Goal: Navigation & Orientation: Find specific page/section

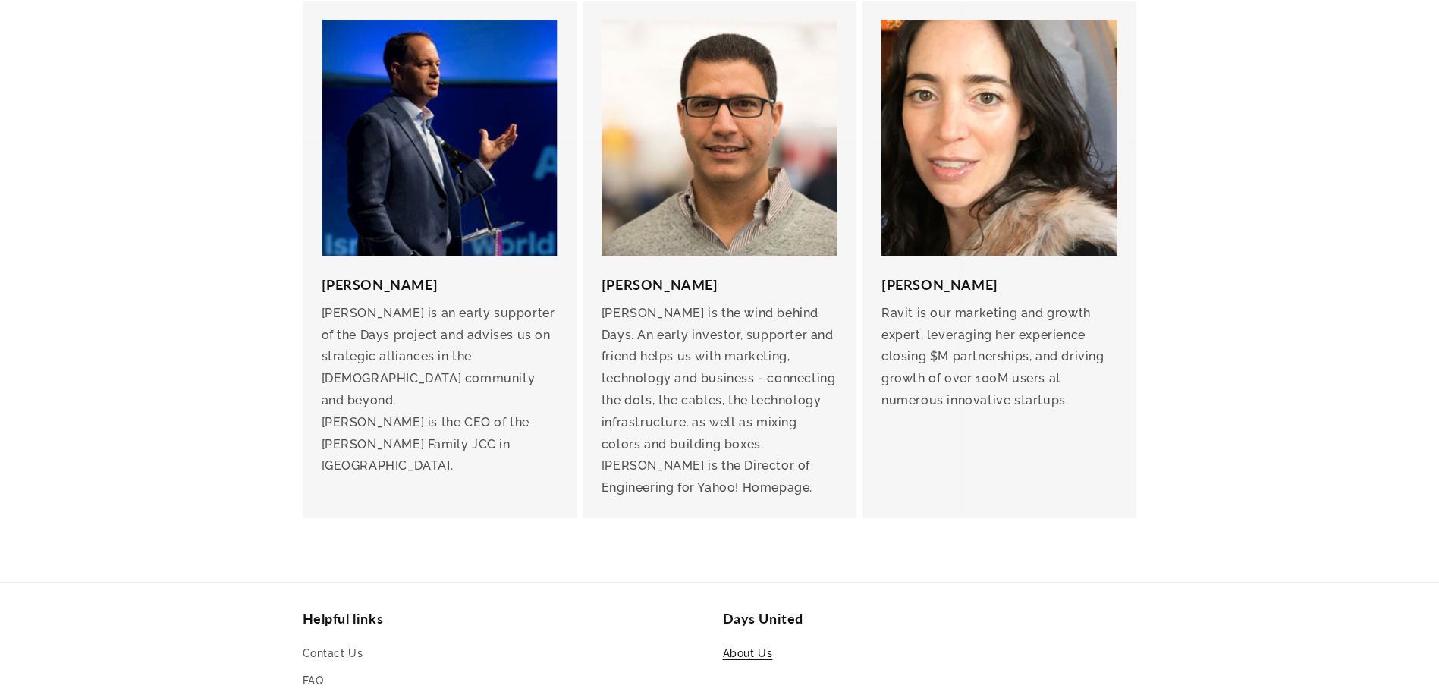
scroll to position [3211, 0]
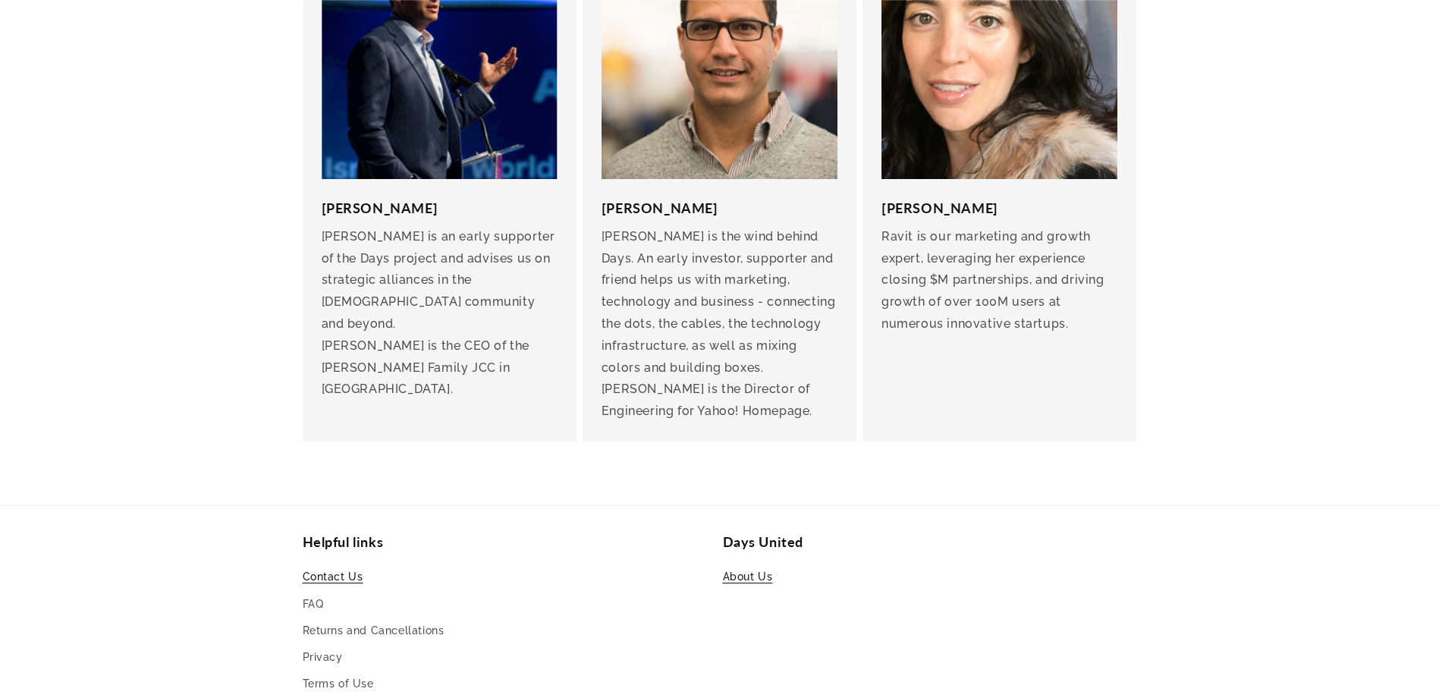
click at [324, 567] on link "Contact Us" at bounding box center [333, 578] width 61 height 23
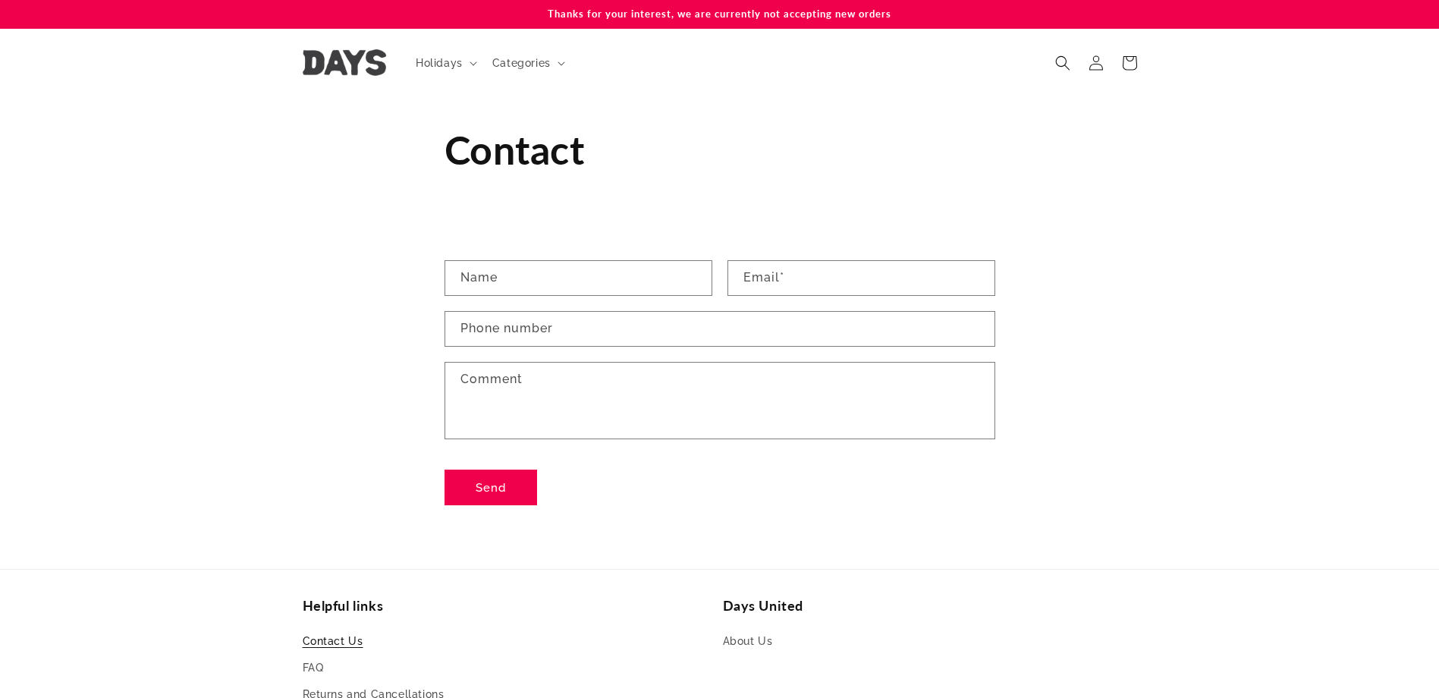
drag, startPoint x: 579, startPoint y: 422, endPoint x: 709, endPoint y: -33, distance: 473.5
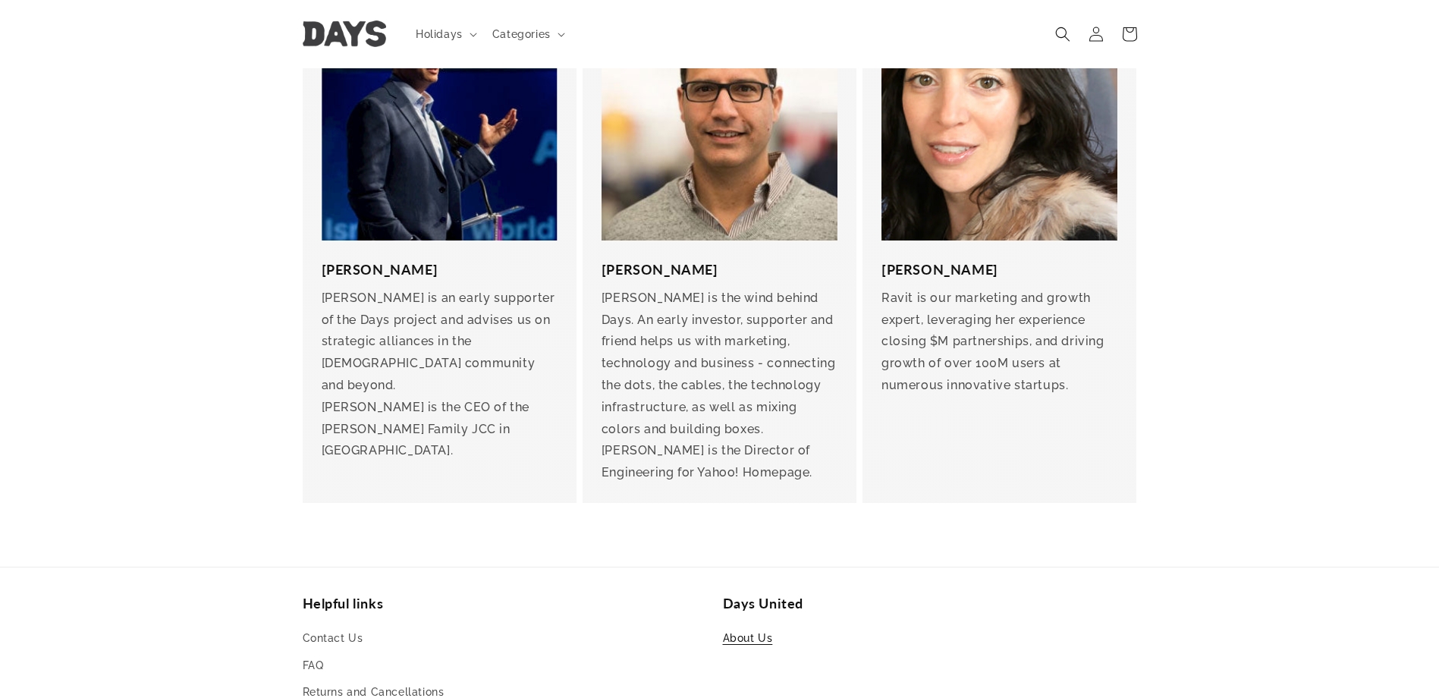
scroll to position [3059, 0]
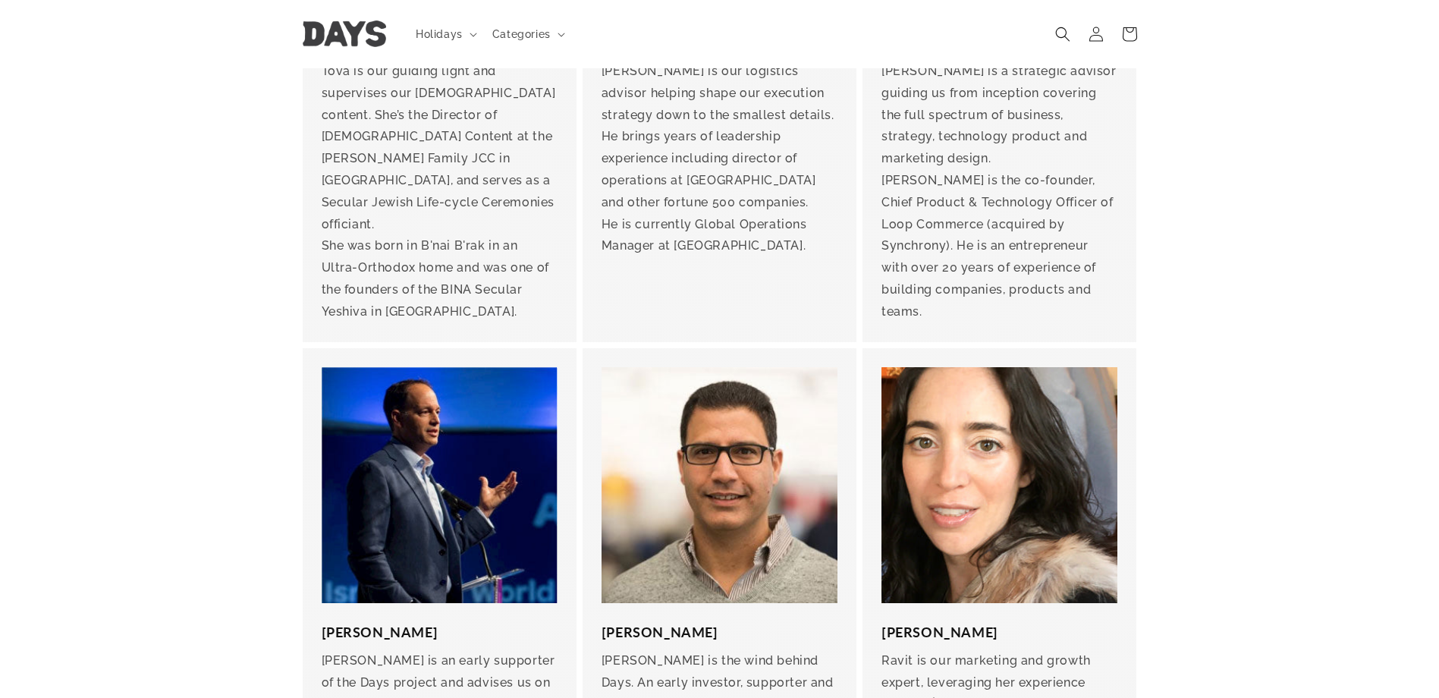
drag, startPoint x: 174, startPoint y: 340, endPoint x: 197, endPoint y: 307, distance: 40.2
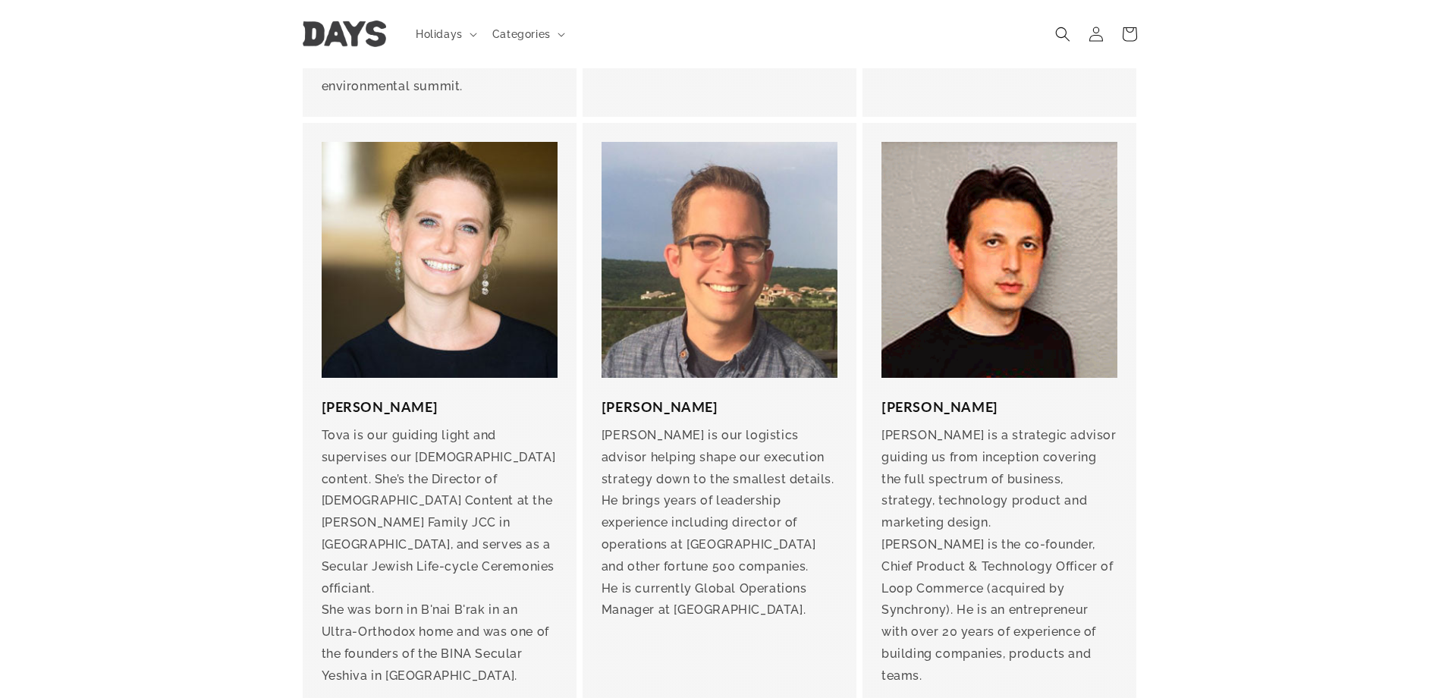
scroll to position [2319, 0]
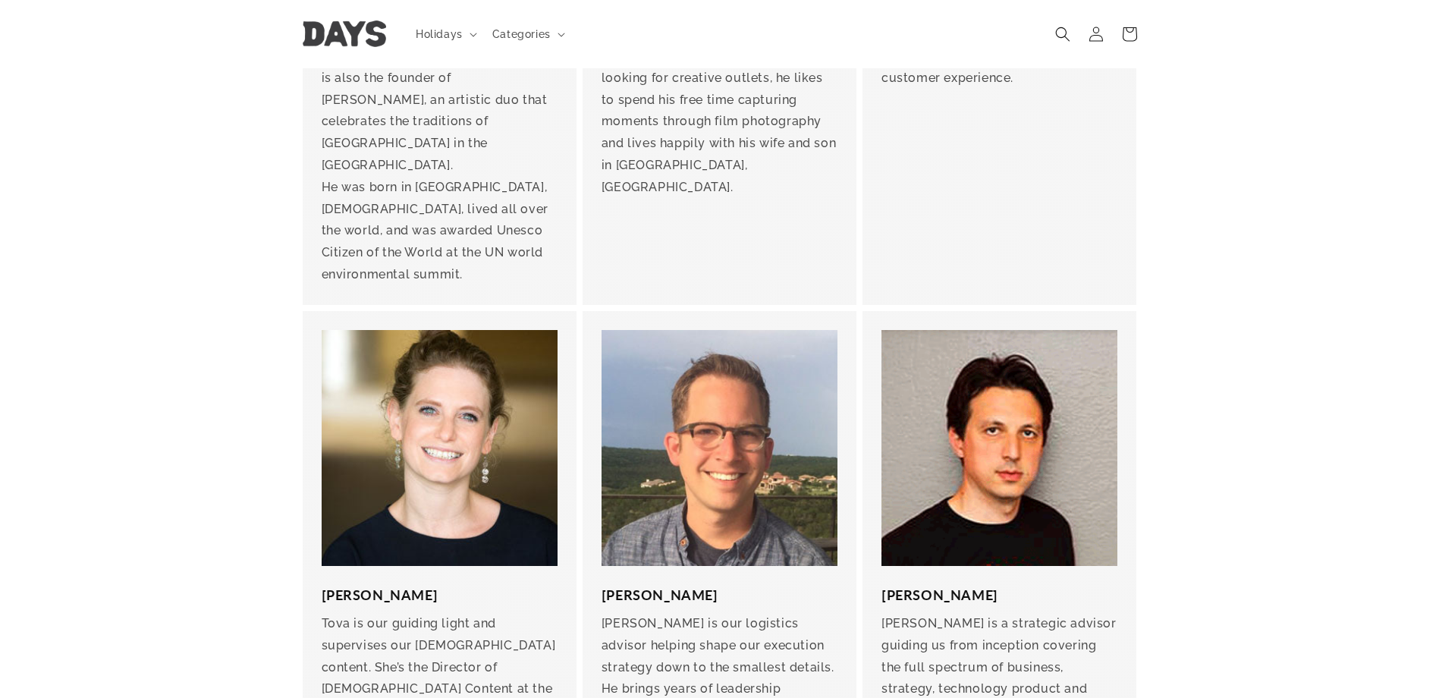
drag, startPoint x: 197, startPoint y: 379, endPoint x: 204, endPoint y: 345, distance: 34.8
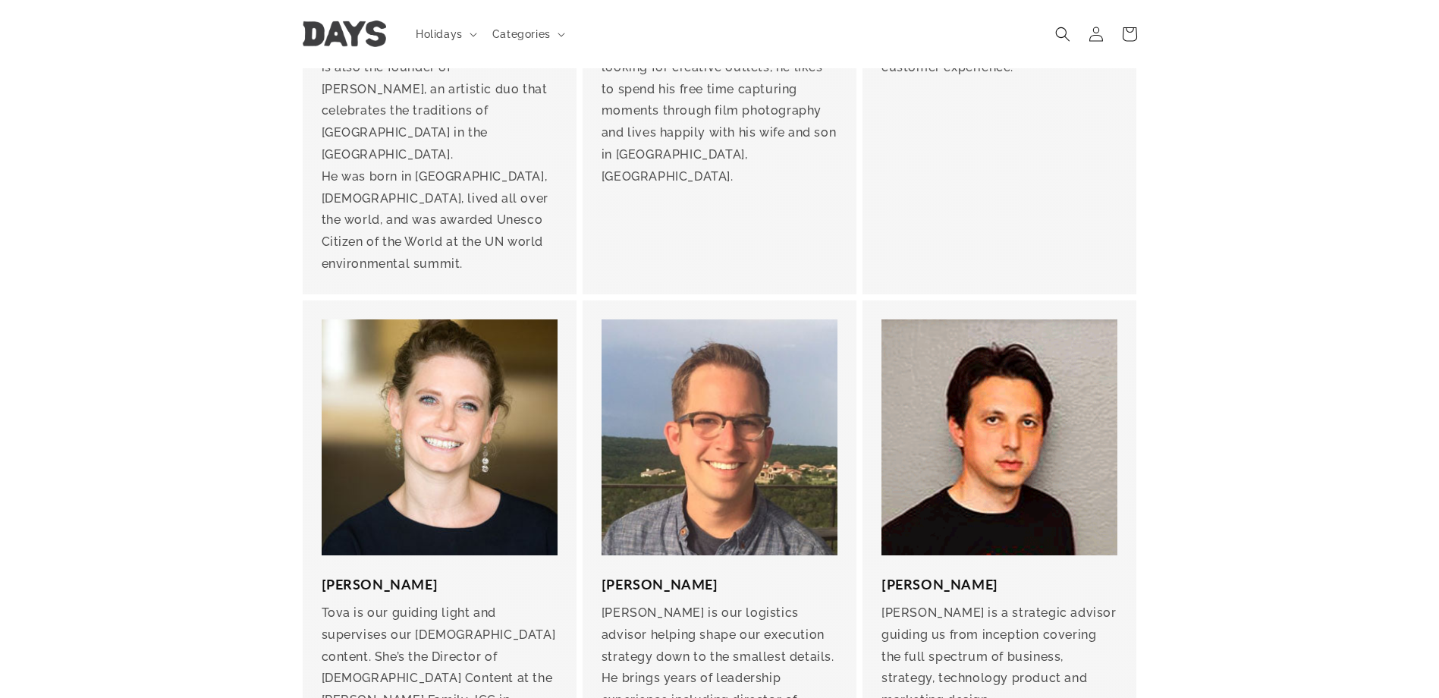
scroll to position [2242, 0]
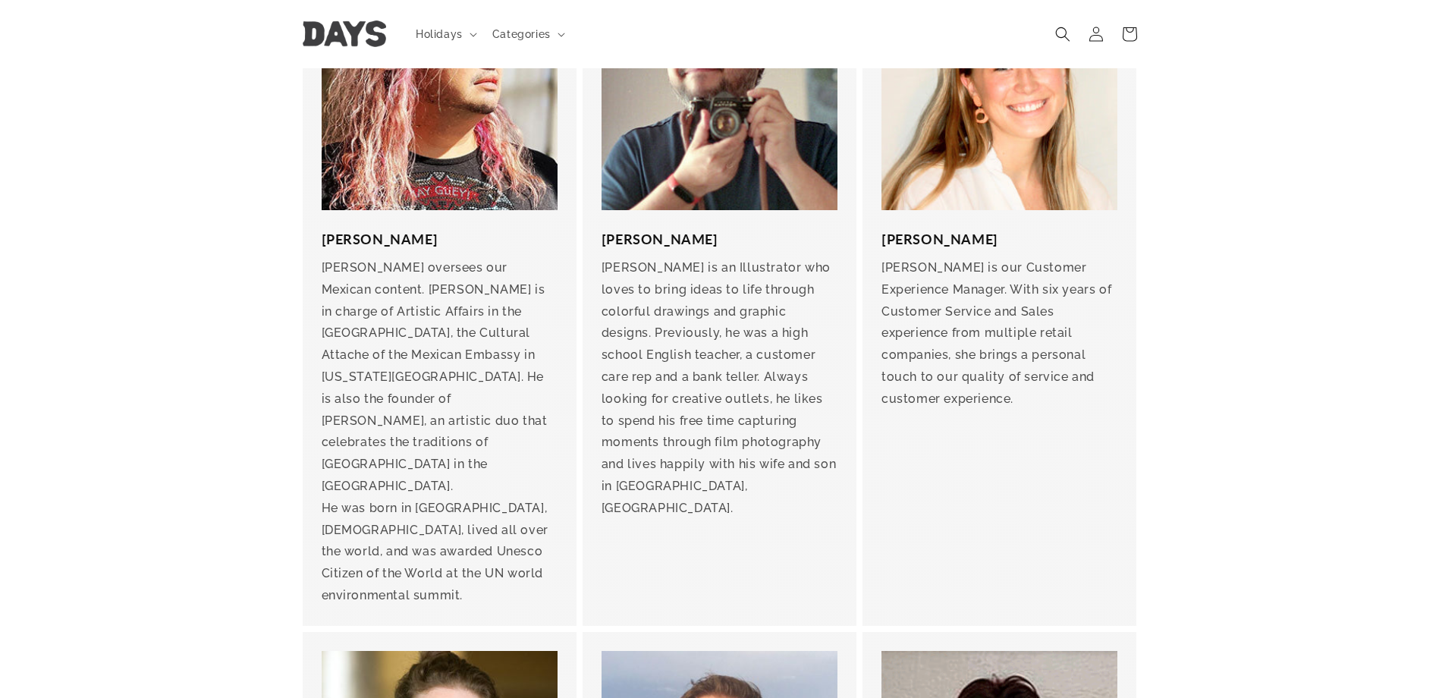
drag, startPoint x: 196, startPoint y: 384, endPoint x: 222, endPoint y: 362, distance: 33.9
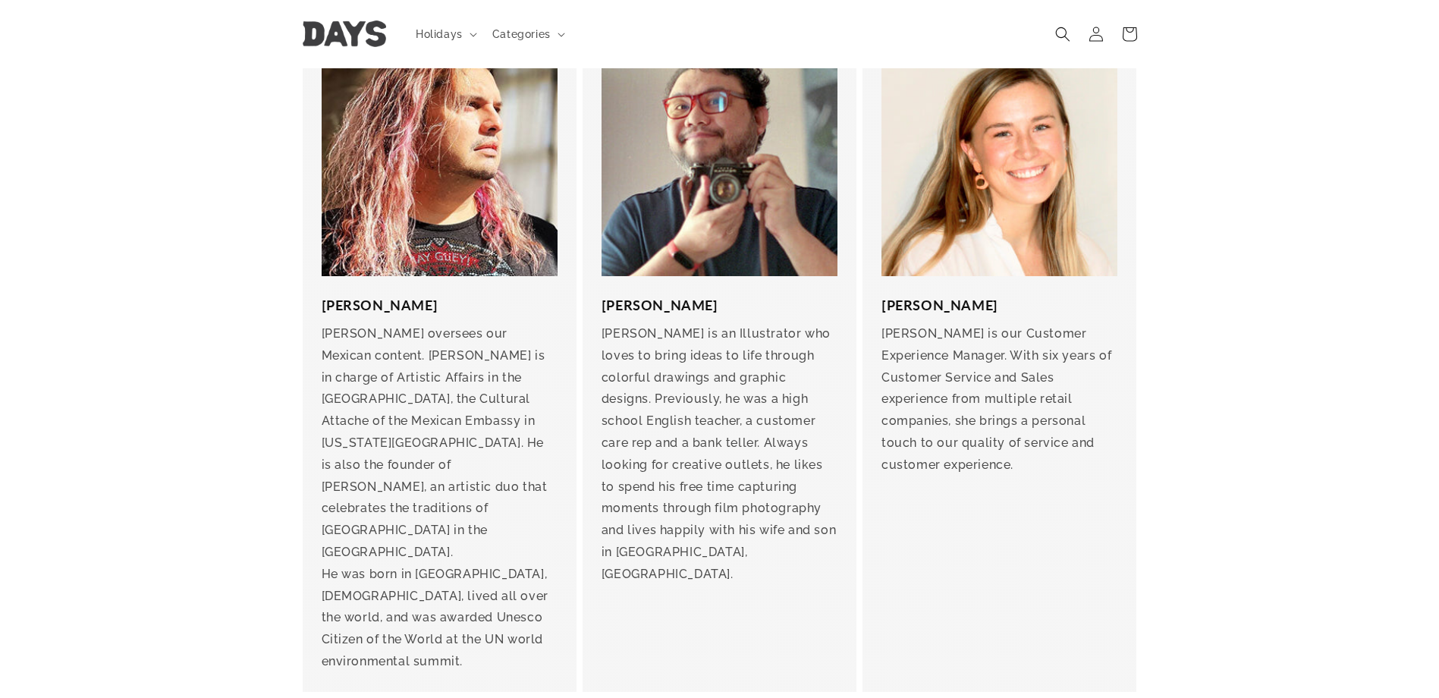
scroll to position [1787, 0]
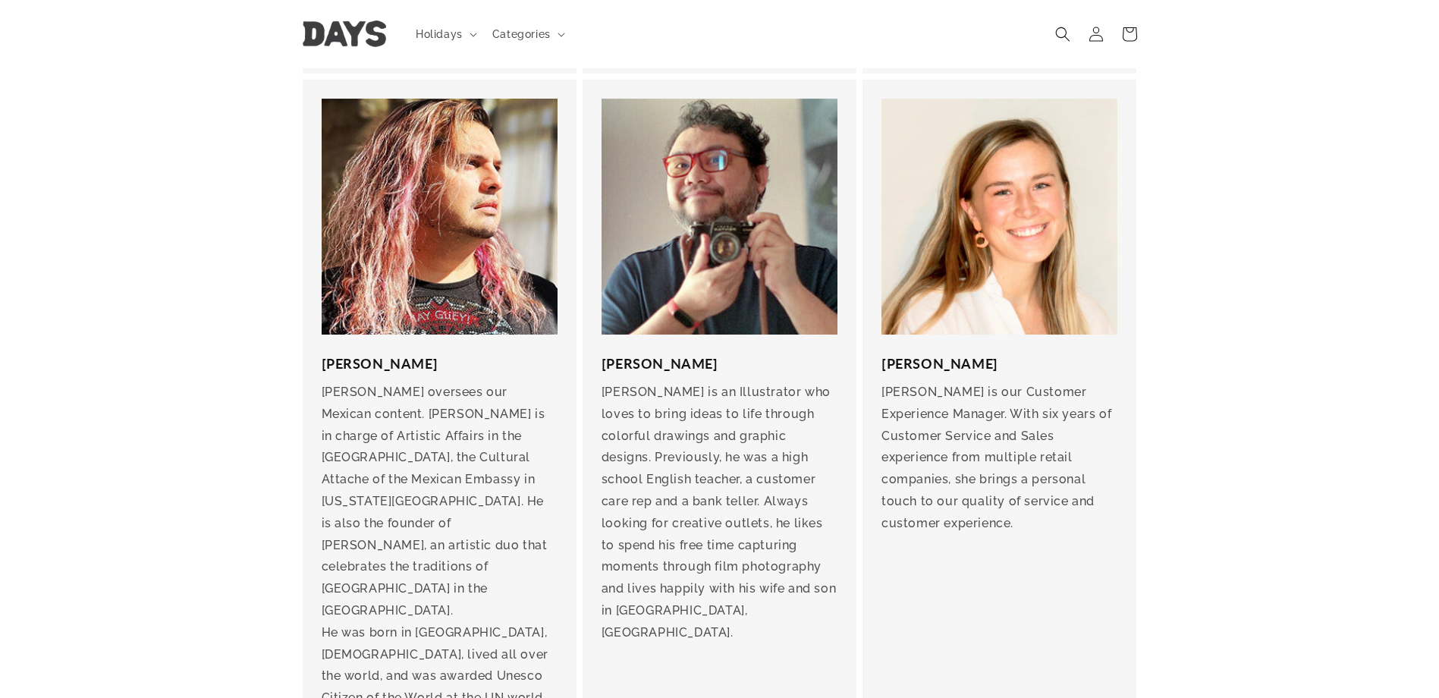
drag, startPoint x: 218, startPoint y: 362, endPoint x: 218, endPoint y: 303, distance: 58.4
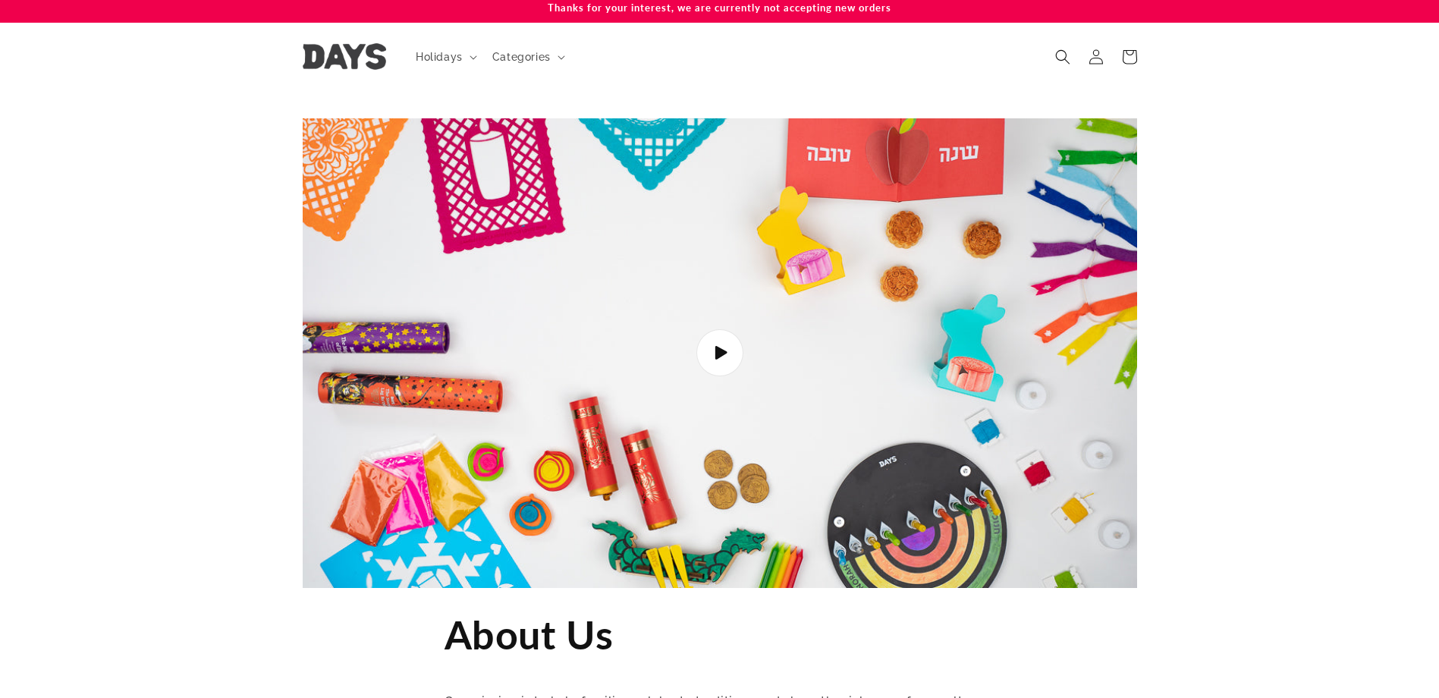
scroll to position [0, 0]
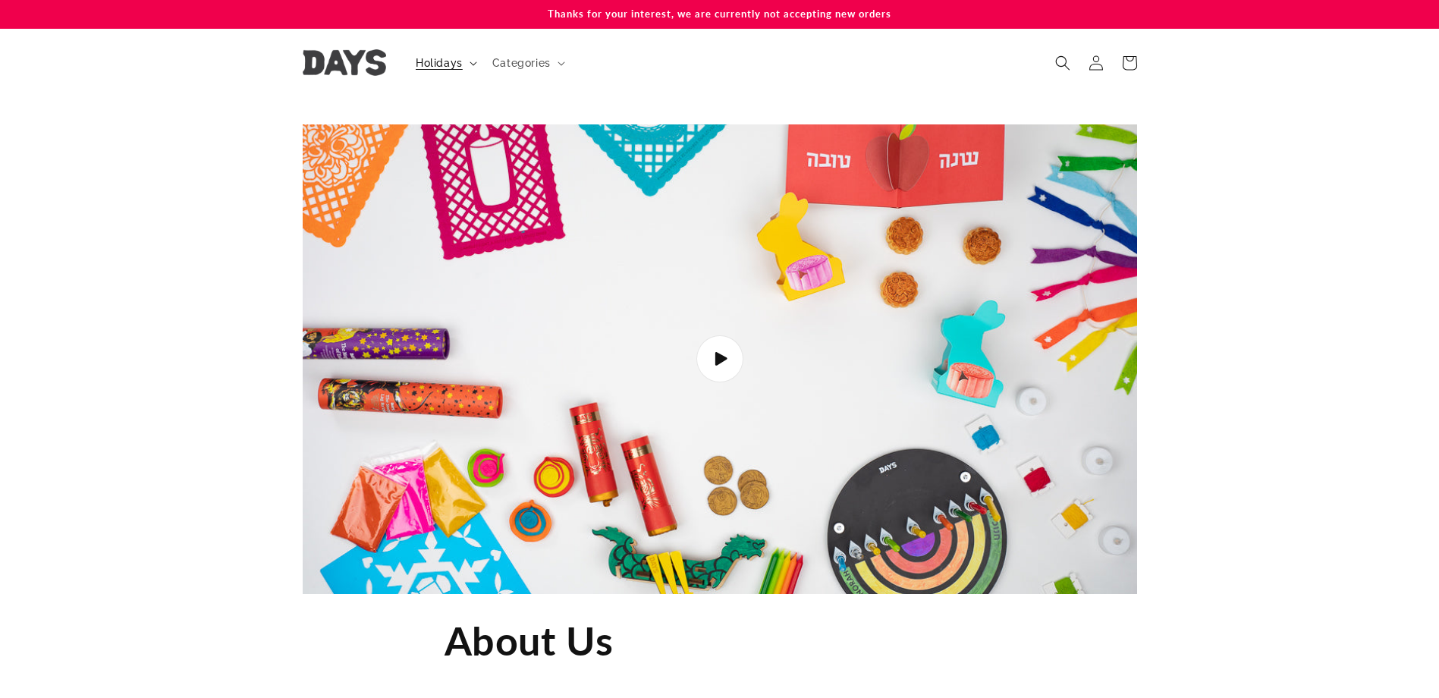
click at [461, 68] on span "Holidays" at bounding box center [439, 63] width 47 height 14
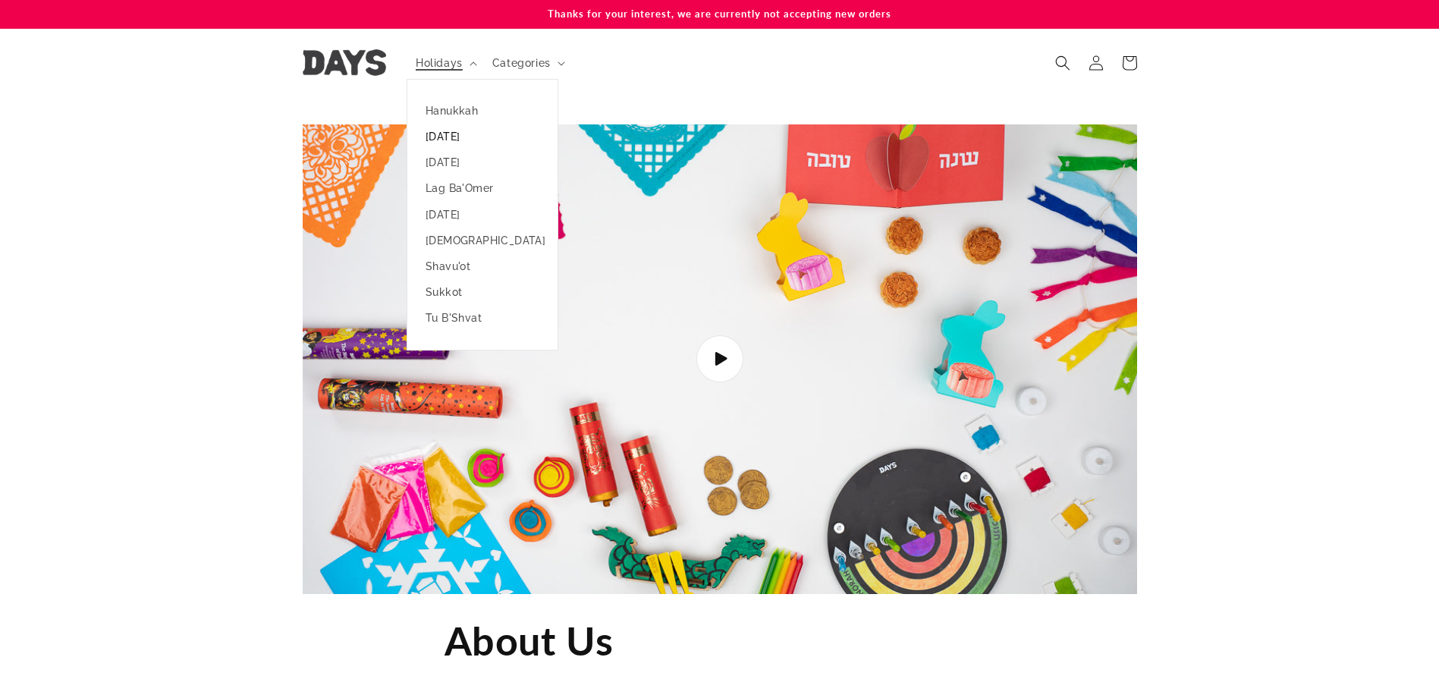
click at [448, 135] on link "[DATE]" at bounding box center [482, 137] width 150 height 26
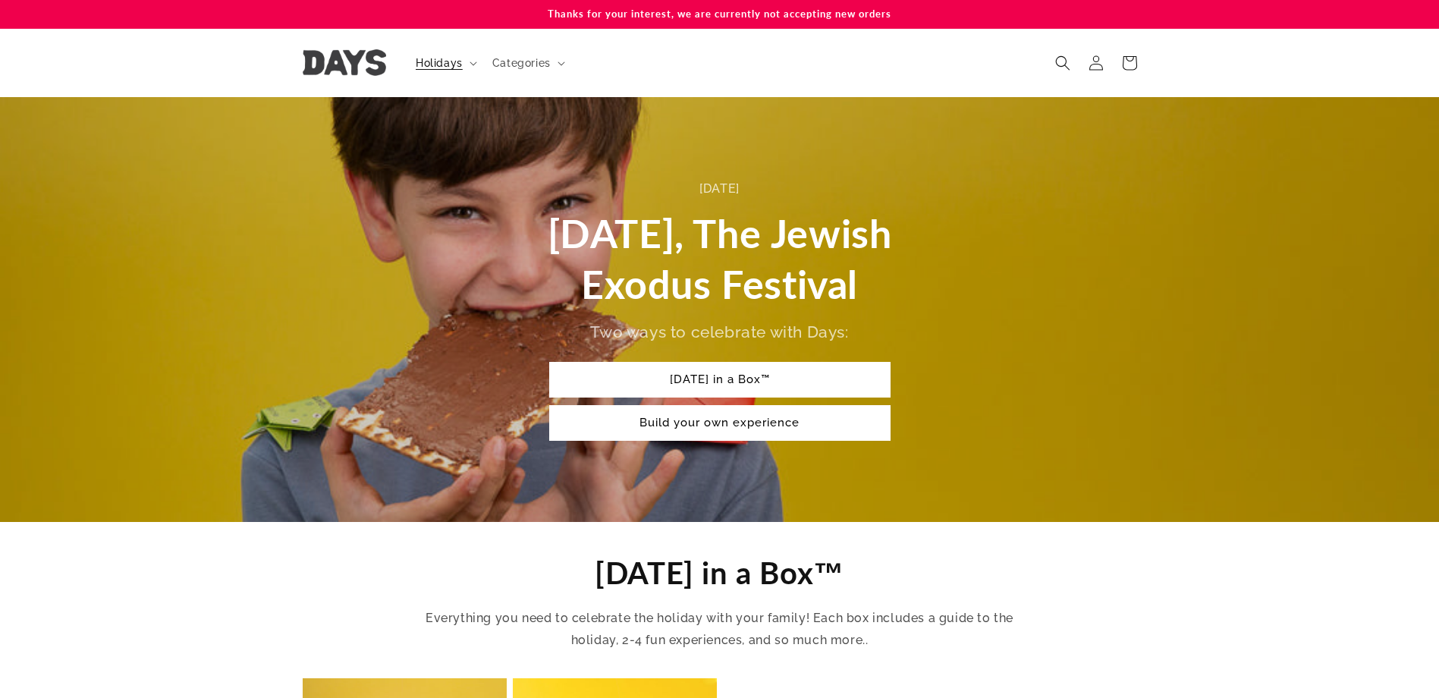
drag, startPoint x: 195, startPoint y: 367, endPoint x: 256, endPoint y: 175, distance: 201.5
click at [503, 61] on span "Categories" at bounding box center [521, 63] width 58 height 14
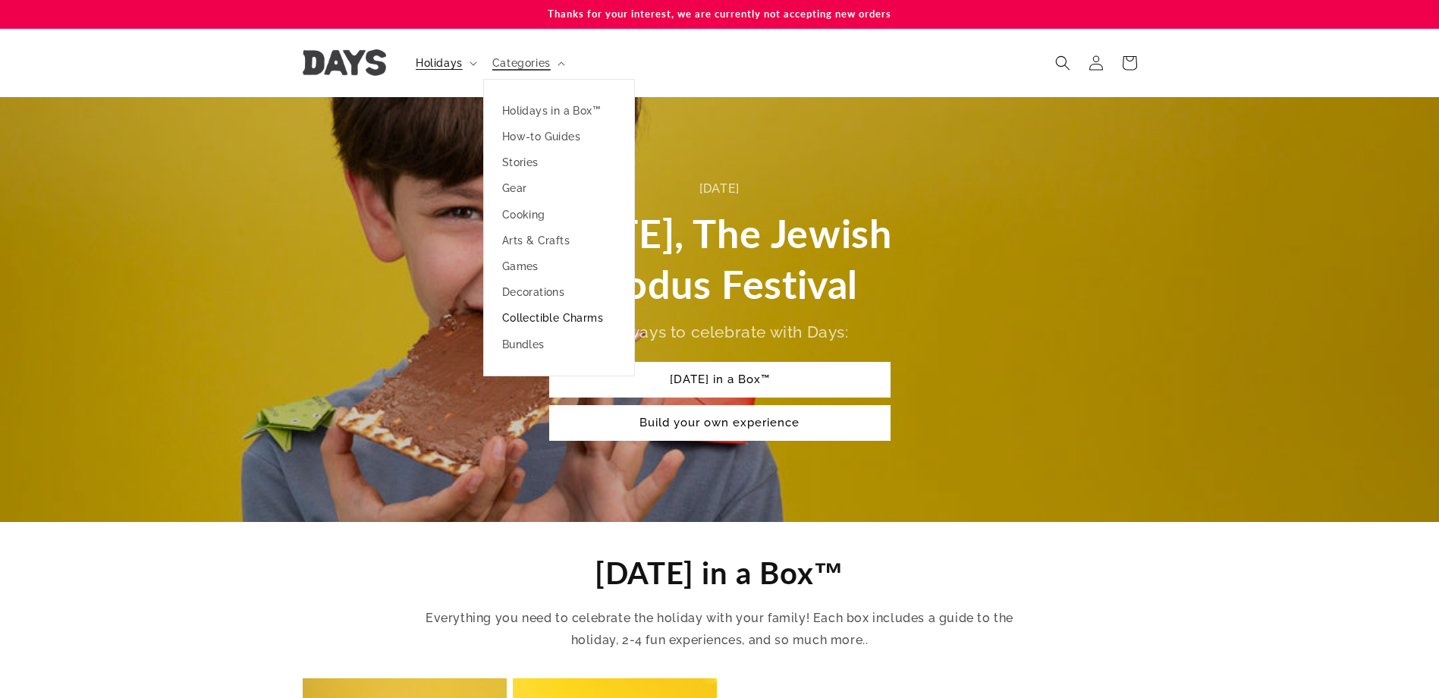
click at [527, 316] on link "Collectible Charms" at bounding box center [559, 318] width 150 height 26
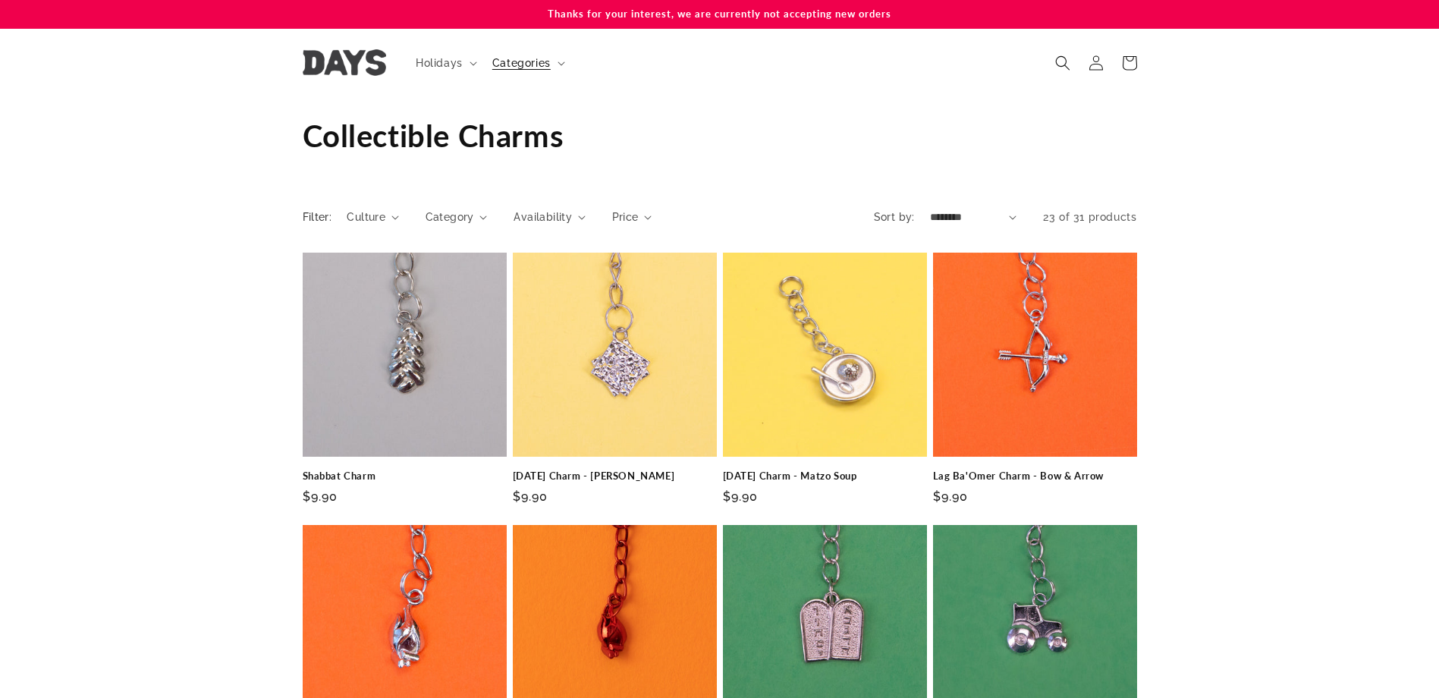
drag, startPoint x: 186, startPoint y: 278, endPoint x: 267, endPoint y: 192, distance: 118.1
